Goal: Task Accomplishment & Management: Complete application form

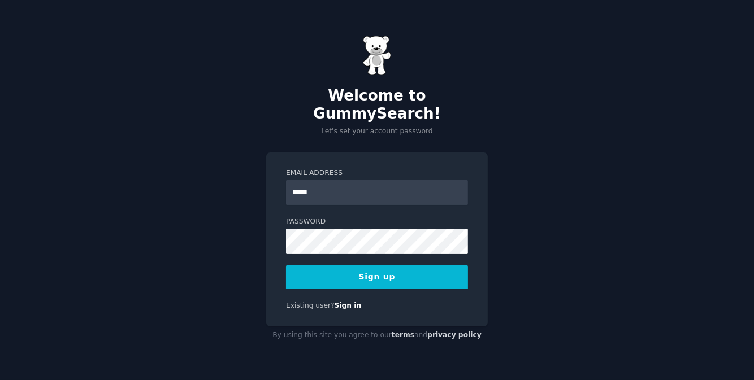
type input "**********"
click at [286, 266] on button "Sign up" at bounding box center [377, 278] width 182 height 24
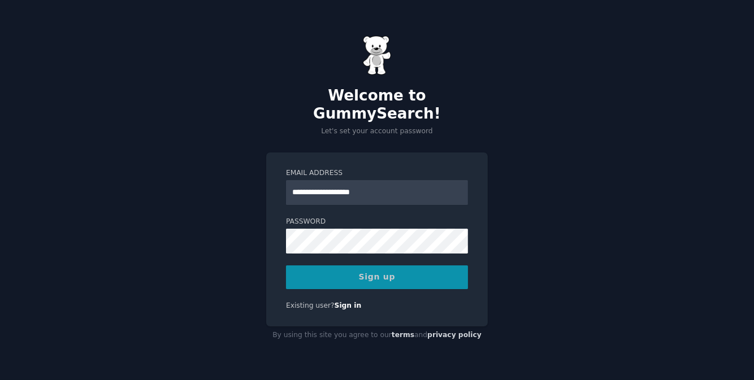
click at [368, 267] on div "Sign up" at bounding box center [377, 278] width 182 height 24
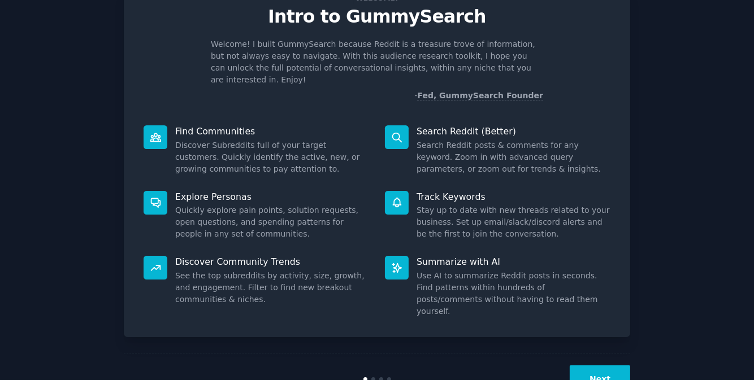
scroll to position [61, 0]
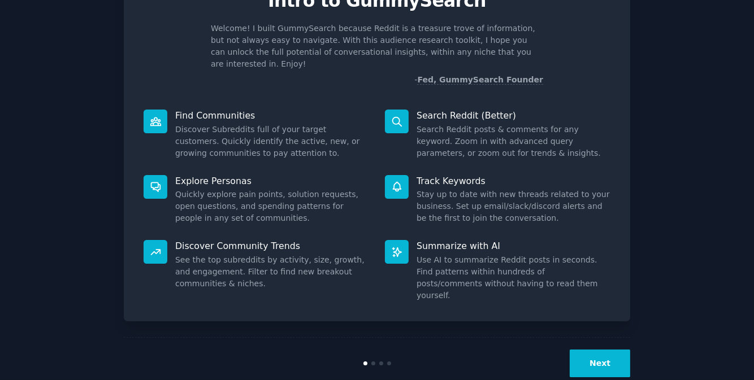
click at [598, 350] on button "Next" at bounding box center [600, 364] width 60 height 28
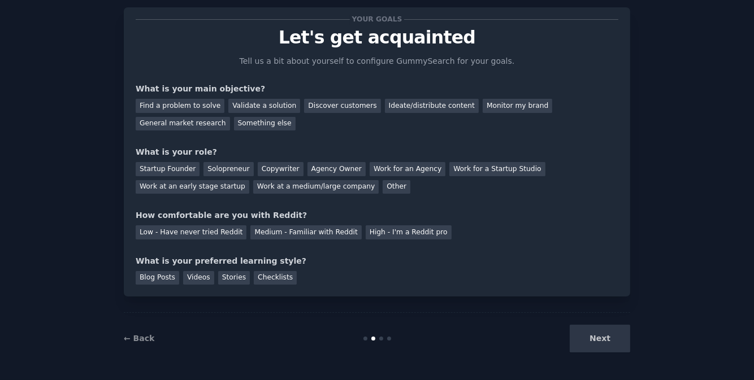
scroll to position [24, 0]
click at [598, 333] on div "Next" at bounding box center [545, 340] width 169 height 28
click at [603, 340] on div "Next" at bounding box center [545, 340] width 169 height 28
click at [379, 339] on div at bounding box center [381, 339] width 4 height 4
click at [230, 118] on div "General market research" at bounding box center [183, 125] width 94 height 14
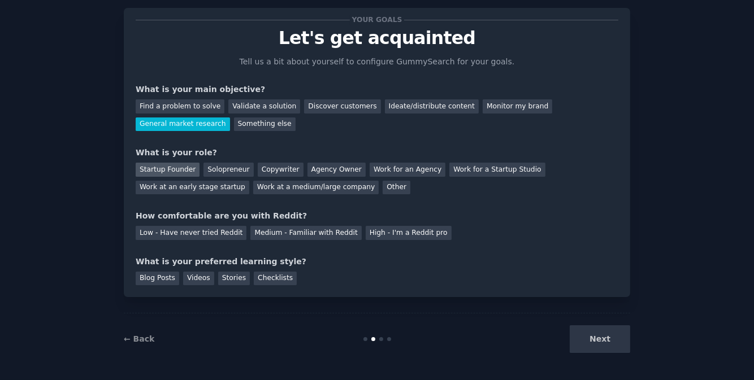
click at [169, 164] on div "Startup Founder" at bounding box center [168, 170] width 64 height 14
click at [211, 166] on div "Solopreneur" at bounding box center [228, 170] width 50 height 14
click at [366, 228] on div "High - I'm a Reddit pro" at bounding box center [409, 233] width 86 height 14
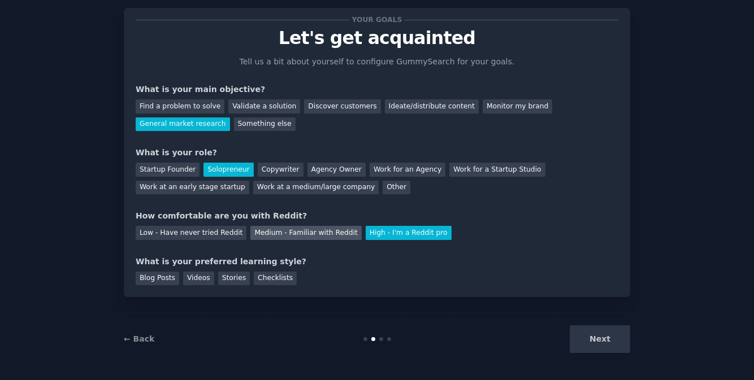
click at [307, 236] on div "Medium - Familiar with Reddit" at bounding box center [305, 233] width 111 height 14
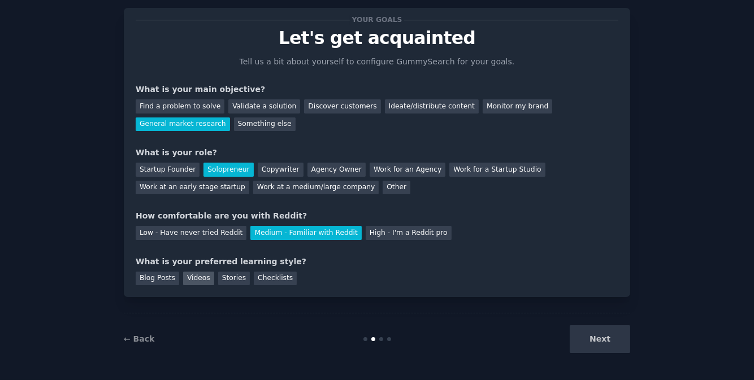
click at [190, 278] on div "Videos" at bounding box center [198, 279] width 31 height 14
click at [597, 335] on button "Next" at bounding box center [600, 340] width 60 height 28
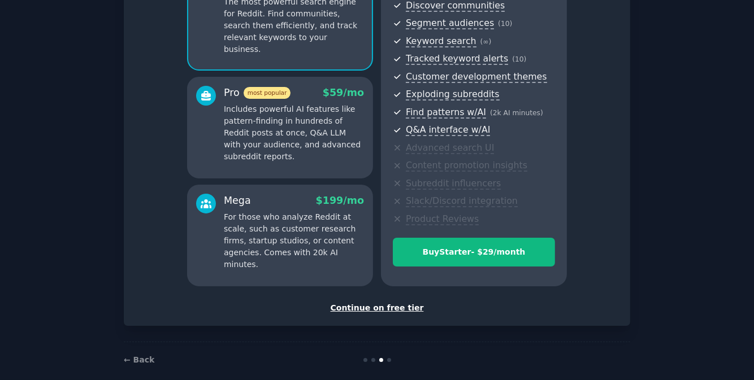
scroll to position [132, 0]
click at [400, 303] on div "Continue on free tier" at bounding box center [377, 308] width 483 height 12
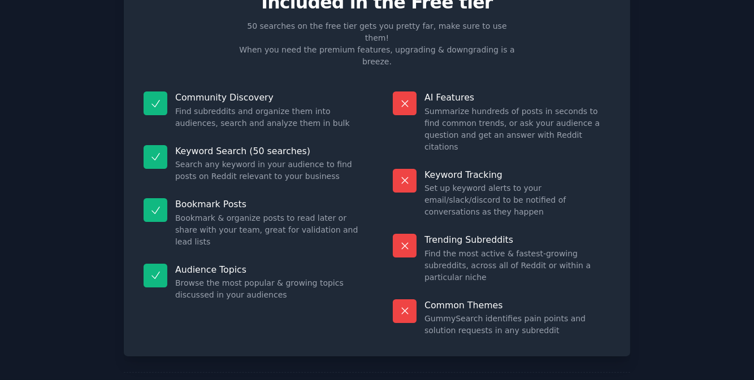
scroll to position [59, 0]
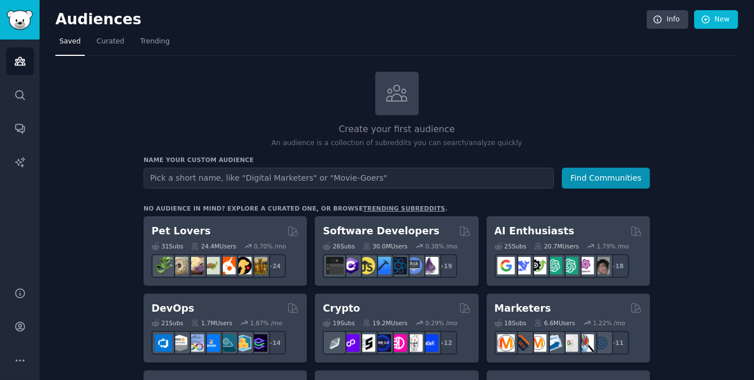
scroll to position [1, 0]
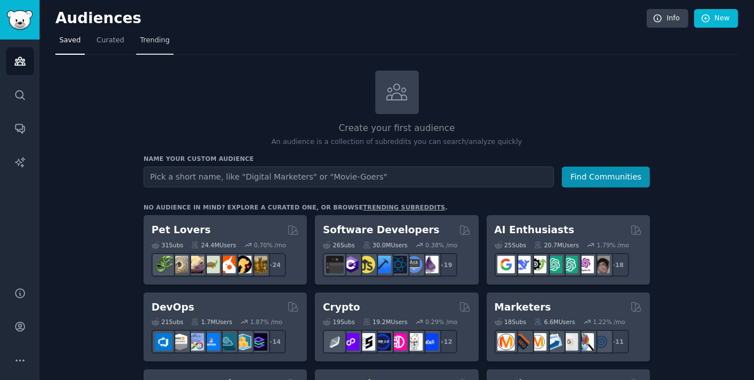
click at [148, 43] on span "Trending" at bounding box center [154, 41] width 29 height 10
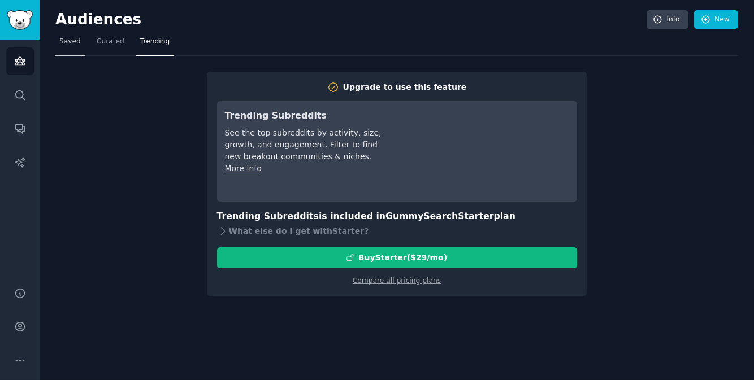
click at [59, 41] on span "Saved" at bounding box center [69, 42] width 21 height 10
